Goal: Task Accomplishment & Management: Manage account settings

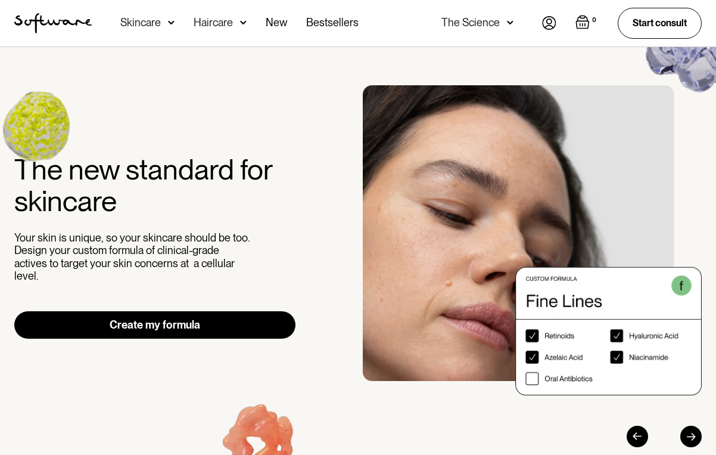
scroll to position [154, 0]
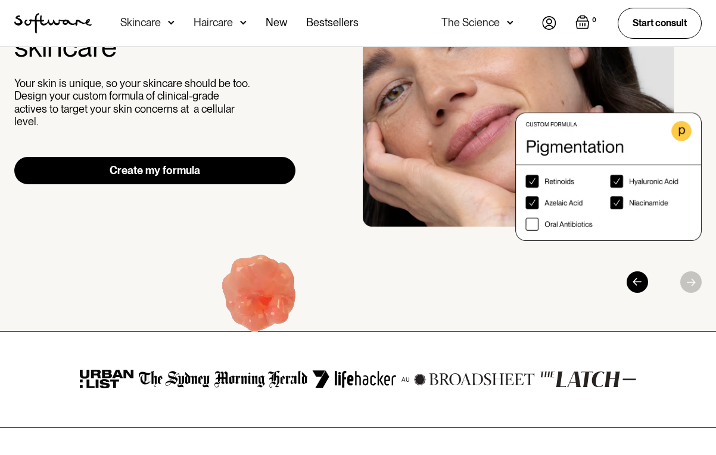
click at [159, 163] on link "Create my formula" at bounding box center [154, 170] width 281 height 27
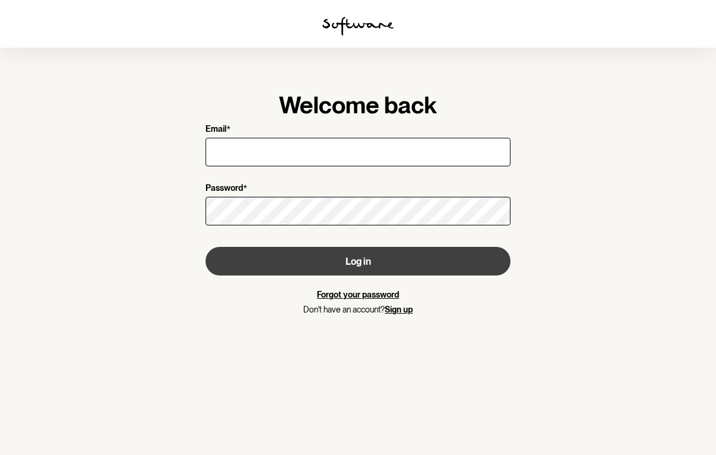
type input "laraa.x@hotmail.com.au"
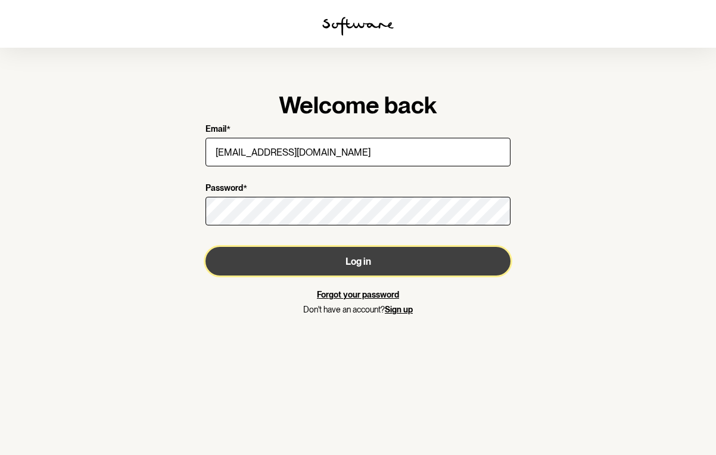
click at [356, 265] on button "Log in" at bounding box center [358, 261] width 305 height 29
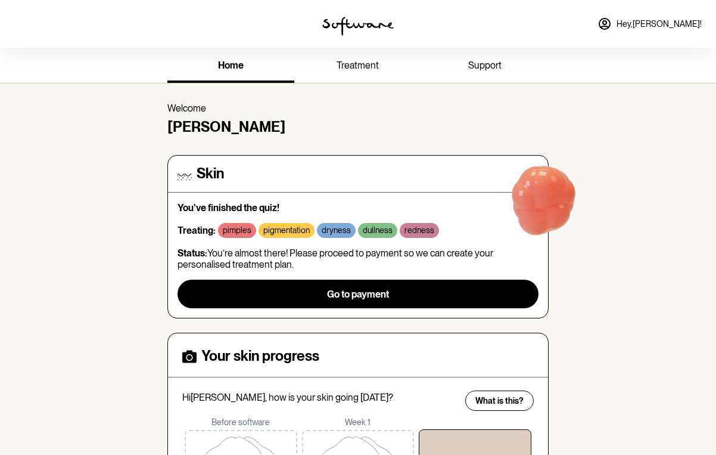
click at [364, 69] on span "treatment" at bounding box center [358, 65] width 42 height 11
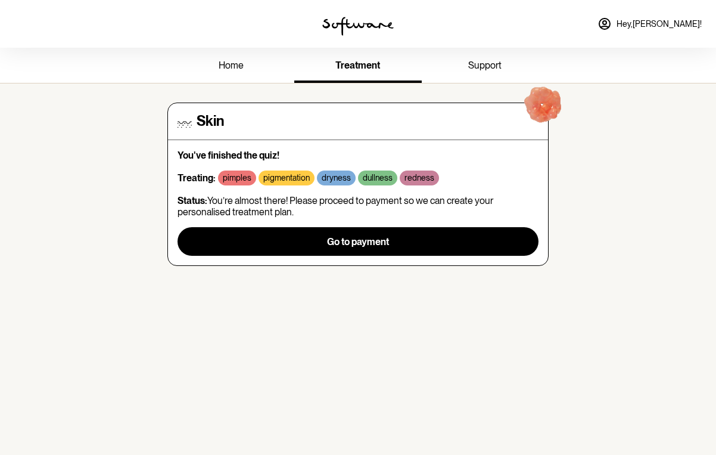
click at [474, 68] on span "support" at bounding box center [484, 65] width 33 height 11
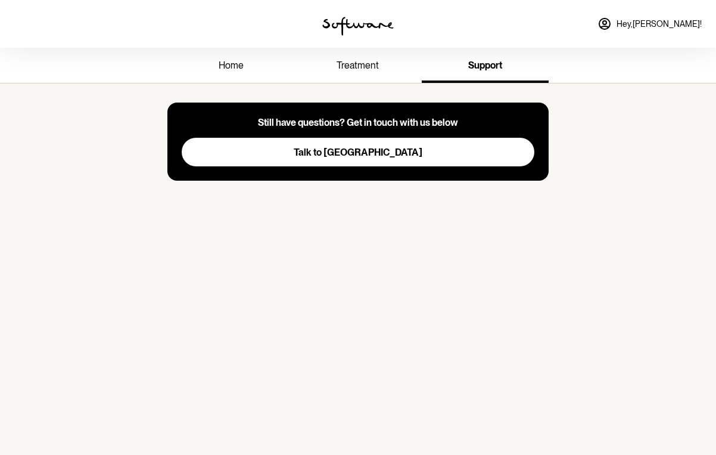
click at [240, 67] on span "home" at bounding box center [231, 65] width 25 height 11
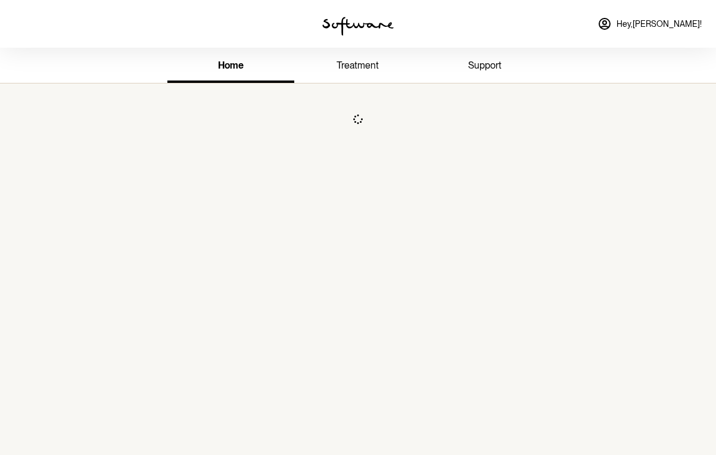
click at [360, 33] on img at bounding box center [358, 26] width 72 height 19
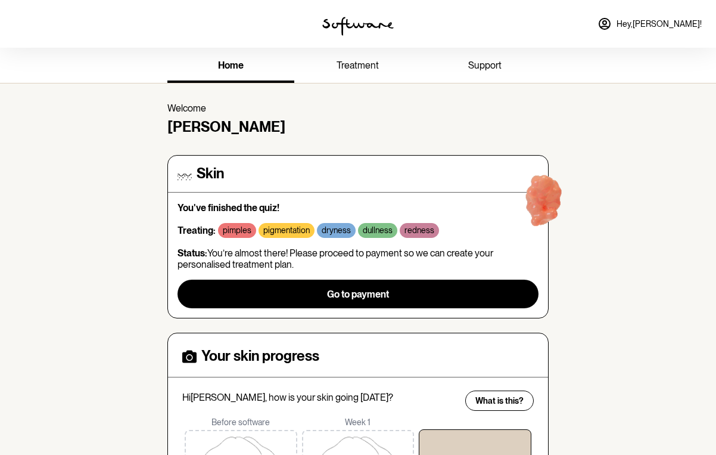
click at [671, 21] on span "Hey, Lara !" at bounding box center [659, 24] width 85 height 10
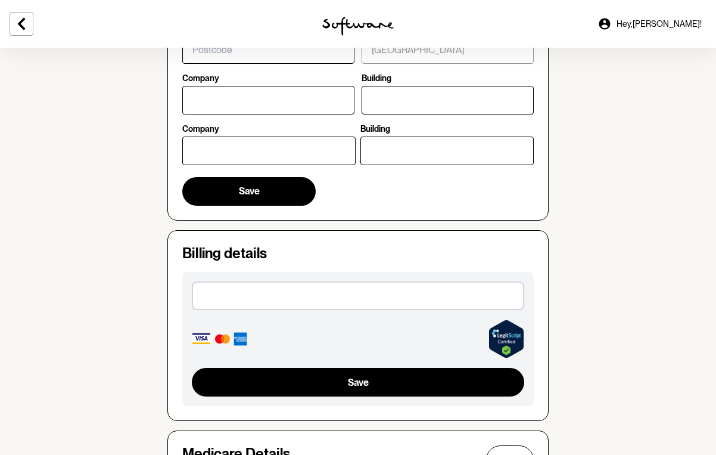
scroll to position [628, 0]
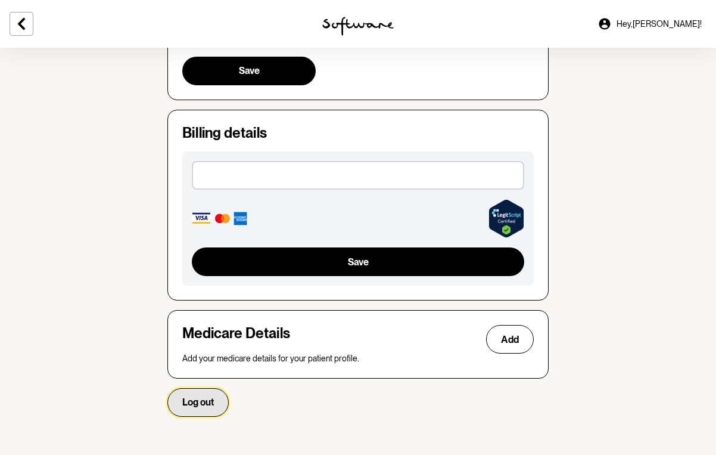
click at [195, 403] on span "Log out" at bounding box center [198, 401] width 32 height 11
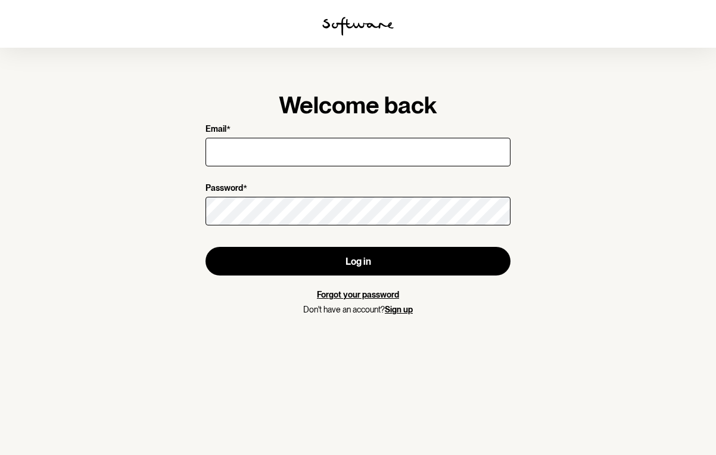
type input "laraa.x@hotmail.com.au"
click at [397, 315] on div "Welcome back Email * laraa.x@hotmail.com.au Password * Log in Forgot your passw…" at bounding box center [358, 203] width 343 height 262
click at [404, 310] on link "Sign up" at bounding box center [399, 310] width 28 height 10
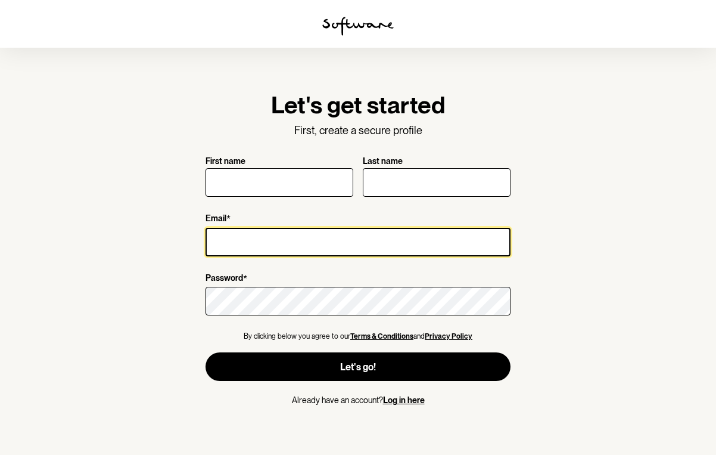
type input "laraa.x@hotmail.com.au"
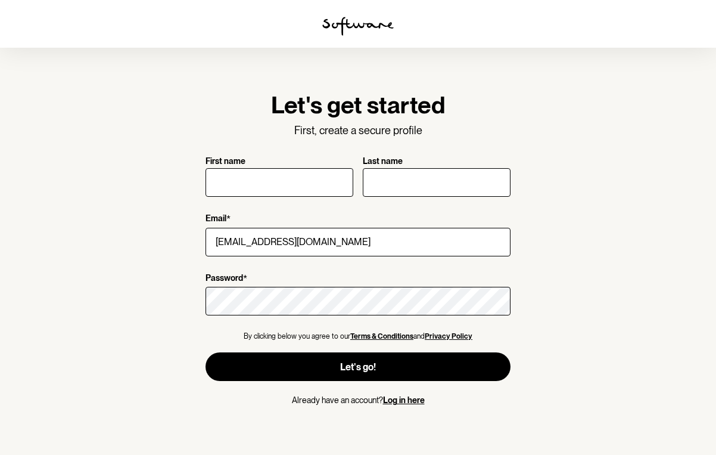
click at [257, 178] on input "First name" at bounding box center [280, 182] width 148 height 29
type input "Lara"
type input "Drinnan"
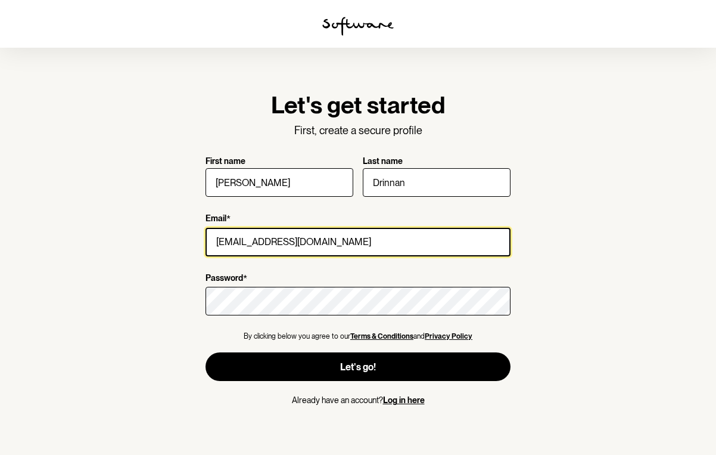
click at [309, 234] on input "laraa.x@hotmail.com.au" at bounding box center [358, 242] width 305 height 29
type input "laradrinnan@outlook.com"
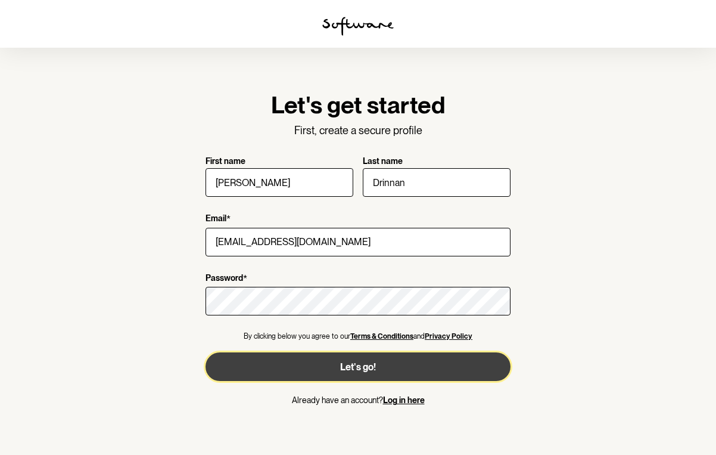
click at [391, 370] on button "Let's go!" at bounding box center [358, 366] width 305 height 29
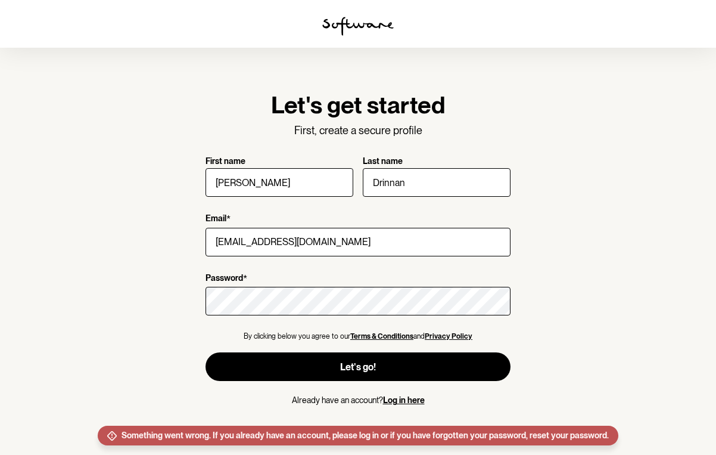
click at [523, 367] on div "Let's get started First, create a secure profile First name Lara Last name Drin…" at bounding box center [358, 248] width 343 height 353
click at [412, 403] on link "Log in here" at bounding box center [404, 400] width 42 height 10
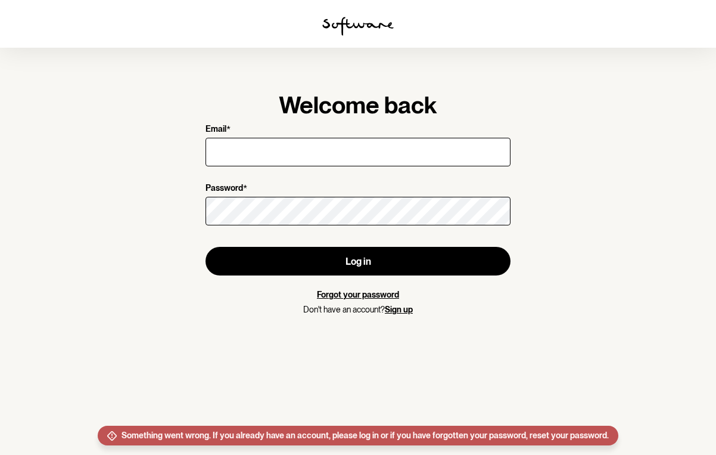
type input "laradrinnan@outlook.com"
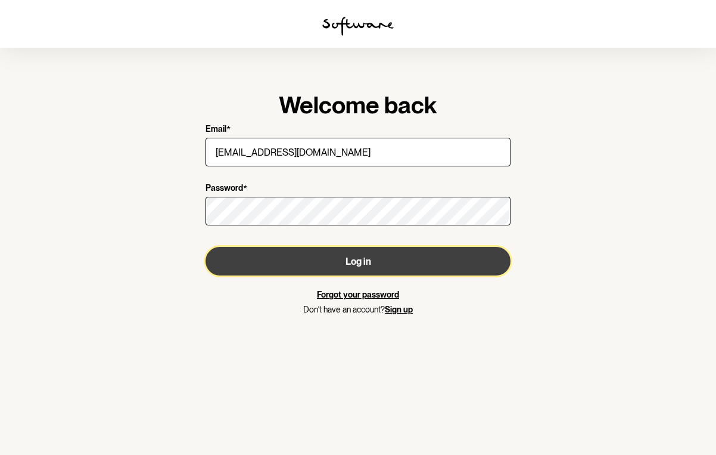
click at [360, 260] on button "Log in" at bounding box center [358, 261] width 305 height 29
